Goal: Transaction & Acquisition: Purchase product/service

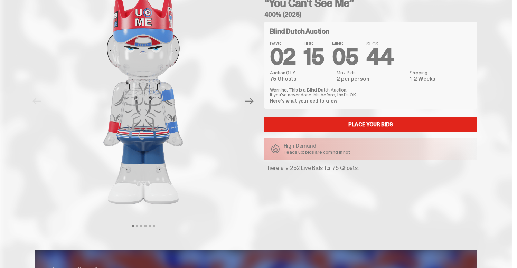
scroll to position [104, 0]
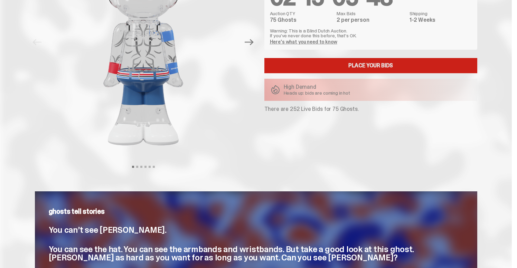
click at [371, 72] on link "Place your Bids" at bounding box center [371, 65] width 213 height 15
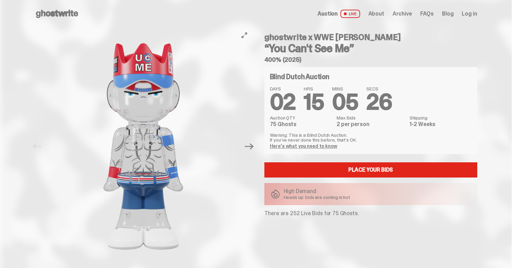
click at [253, 151] on button "Next" at bounding box center [249, 146] width 15 height 15
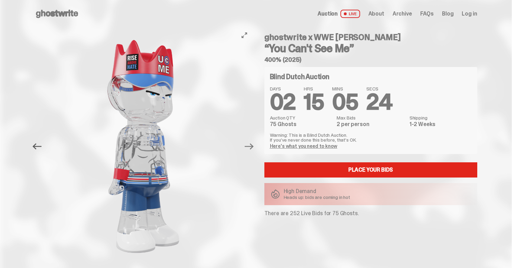
click at [40, 150] on icon "Previous" at bounding box center [37, 146] width 9 height 9
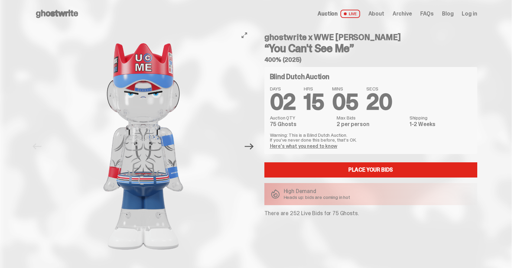
click at [254, 146] on icon "Next" at bounding box center [249, 147] width 9 height 6
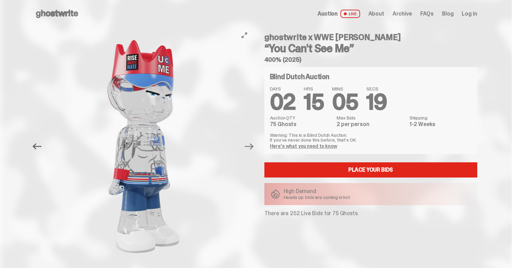
click at [35, 146] on icon "Previous" at bounding box center [37, 147] width 9 height 6
